Goal: Task Accomplishment & Management: Use online tool/utility

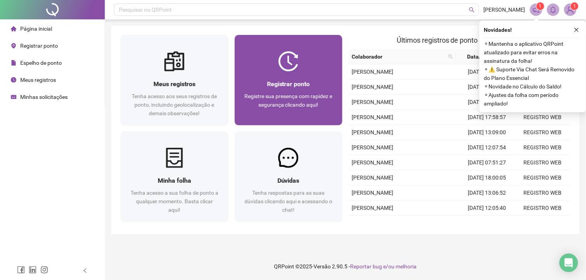
click at [304, 80] on span "Registrar ponto" at bounding box center [288, 83] width 43 height 7
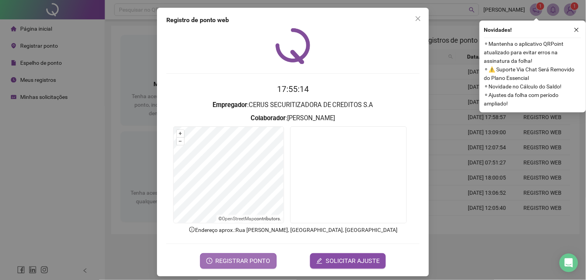
click at [249, 261] on span "REGISTRAR PONTO" at bounding box center [243, 261] width 55 height 9
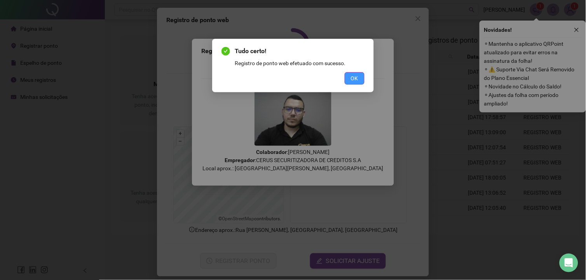
click at [360, 77] on button "OK" at bounding box center [354, 78] width 20 height 12
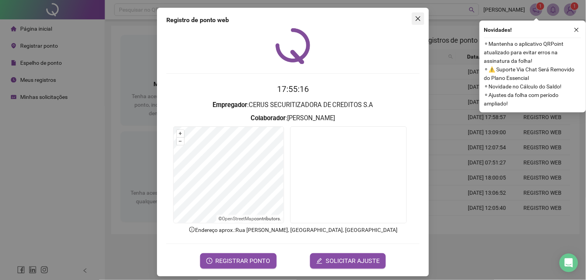
click at [416, 19] on icon "close" at bounding box center [418, 19] width 6 height 6
